Goal: Information Seeking & Learning: Check status

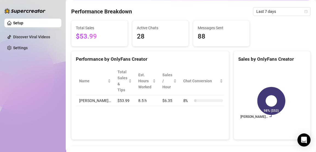
scroll to position [51, 0]
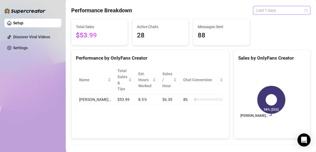
click at [291, 11] on span "Last 7 days" at bounding box center [281, 10] width 51 height 8
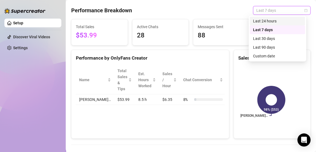
click at [279, 22] on div "Last 24 hours" at bounding box center [277, 21] width 49 height 6
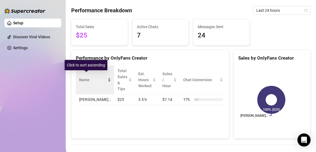
click at [92, 77] on div "Name" at bounding box center [95, 80] width 32 height 6
click at [85, 77] on span "Name" at bounding box center [92, 80] width 27 height 6
click at [90, 79] on div "Name" at bounding box center [95, 80] width 32 height 6
click at [89, 81] on div "Name" at bounding box center [95, 80] width 32 height 6
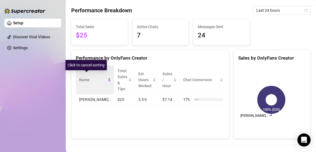
click at [89, 81] on div "Name" at bounding box center [95, 80] width 32 height 6
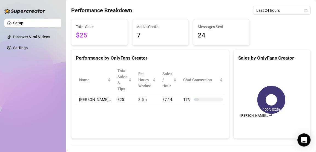
click at [90, 94] on td "[PERSON_NAME]…" at bounding box center [95, 99] width 38 height 11
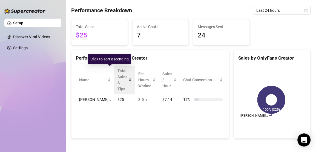
click at [117, 77] on span "Total Sales & Tips" at bounding box center [122, 80] width 10 height 24
